Goal: Task Accomplishment & Management: Use online tool/utility

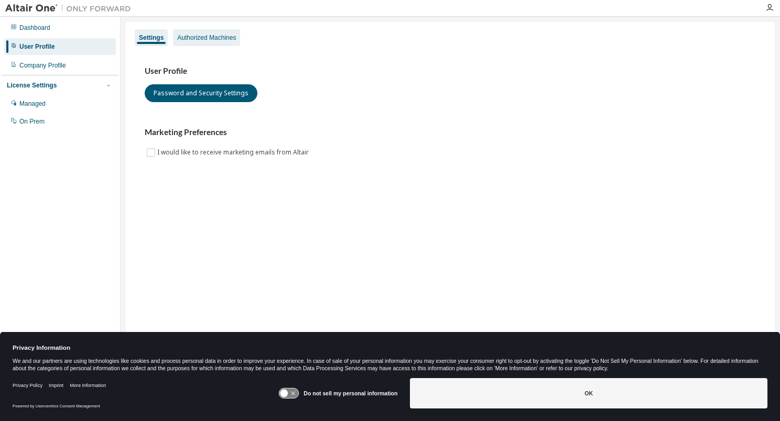
click at [223, 34] on div "Authorized Machines" at bounding box center [206, 38] width 59 height 8
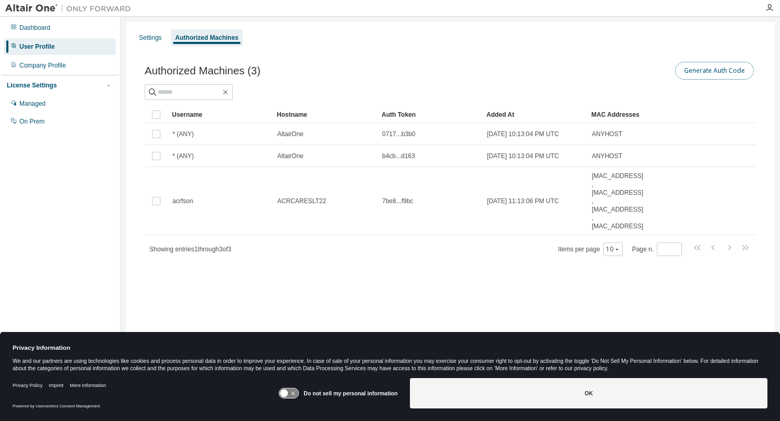
click at [712, 79] on button "Generate Auth Code" at bounding box center [714, 71] width 79 height 18
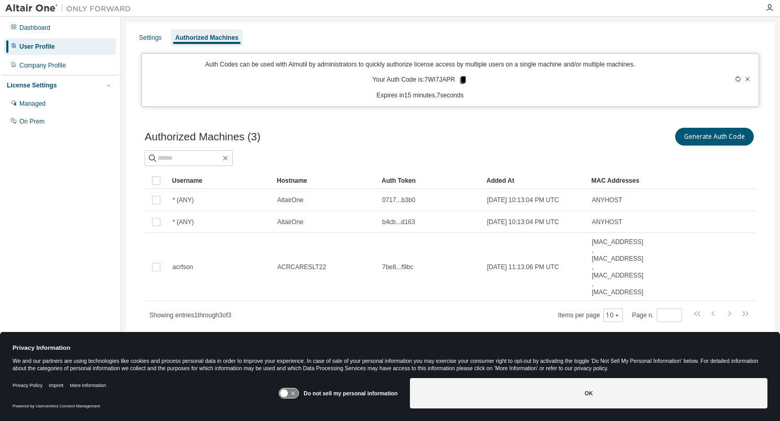
click at [462, 80] on icon at bounding box center [463, 80] width 6 height 7
